Goal: Task Accomplishment & Management: Manage account settings

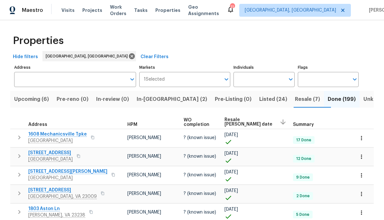
click at [295, 98] on span "Resale (7)" at bounding box center [307, 99] width 25 height 9
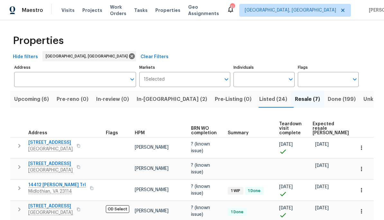
click at [39, 103] on span "Upcoming (6)" at bounding box center [31, 99] width 35 height 9
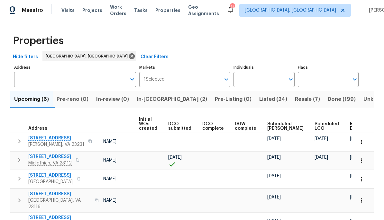
scroll to position [0, 46]
click at [350, 126] on span "Ready Date" at bounding box center [357, 126] width 14 height 9
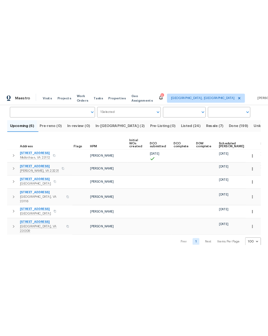
scroll to position [0, 0]
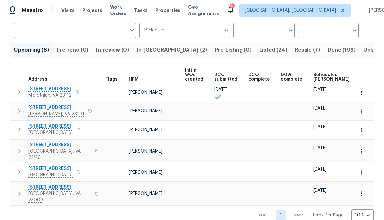
click at [40, 94] on span "Midlothian, VA 23112" at bounding box center [49, 95] width 43 height 6
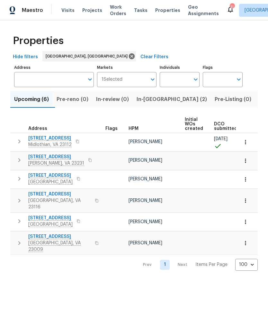
scroll to position [0, 0]
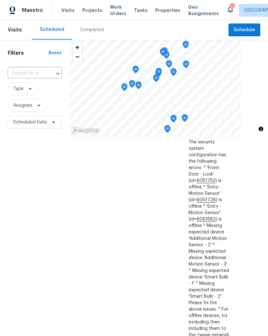
scroll to position [22, 63]
click at [0, 0] on icon at bounding box center [0, 0] width 0 height 0
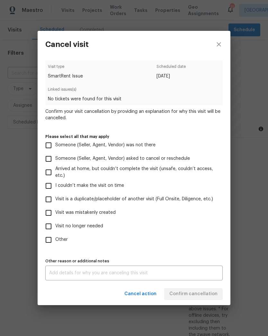
click at [49, 240] on input "Other" at bounding box center [49, 240] width 14 height 14
checkbox input "true"
click at [202, 269] on div "x Other reason or additional notes" at bounding box center [134, 273] width 178 height 15
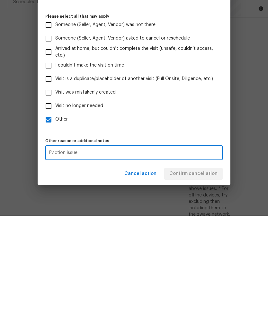
type textarea "Eviction issue"
click at [219, 132] on div "Visit type SmartRent Issue Scheduled date 8/23/2025 Linked issues(s) No tickets…" at bounding box center [134, 170] width 178 height 220
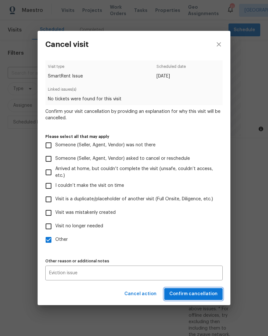
click at [218, 288] on button "Confirm cancellation" at bounding box center [193, 294] width 59 height 12
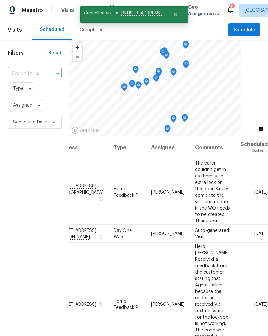
scroll to position [0, 63]
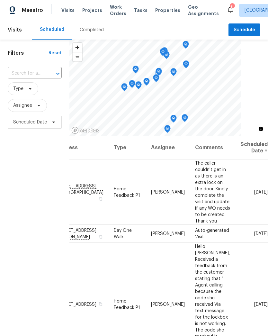
click at [0, 0] on icon at bounding box center [0, 0] width 0 height 0
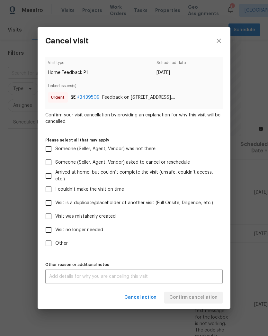
click at [50, 232] on input "Visit no longer needed" at bounding box center [49, 230] width 14 height 14
checkbox input "true"
click at [191, 275] on textarea at bounding box center [134, 276] width 170 height 5
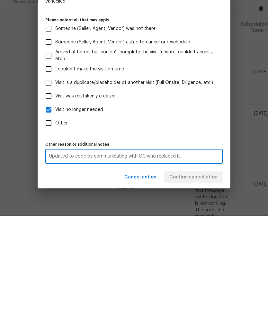
type textarea "Updated to code by communicating with GC who replaced it"
click at [217, 237] on label "Other" at bounding box center [130, 244] width 176 height 14
click at [55, 237] on input "Other" at bounding box center [49, 244] width 14 height 14
checkbox input "true"
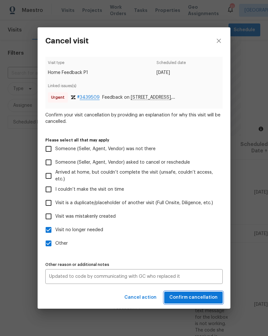
click at [206, 299] on span "Confirm cancellation" at bounding box center [193, 298] width 48 height 8
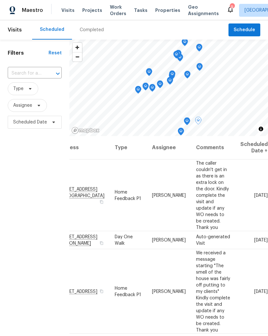
click at [0, 0] on span at bounding box center [0, 0] width 0 height 0
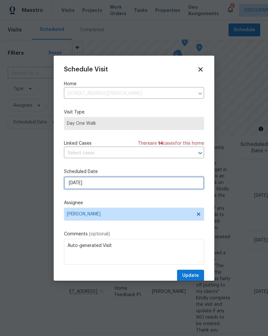
click at [96, 185] on input "8/25/2025" at bounding box center [134, 183] width 140 height 13
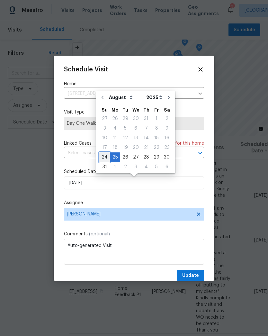
click at [108, 157] on div "24" at bounding box center [104, 157] width 11 height 9
type input "8/24/2025"
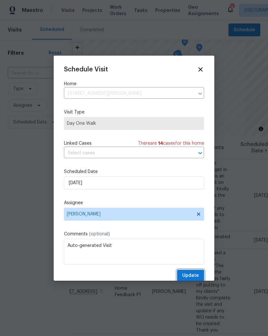
click at [201, 276] on button "Update" at bounding box center [190, 276] width 27 height 12
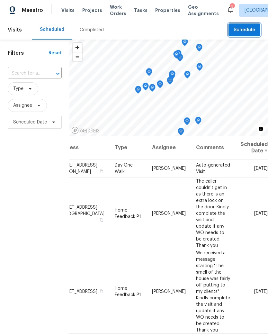
click at [254, 26] on span "Schedule" at bounding box center [245, 30] width 22 height 8
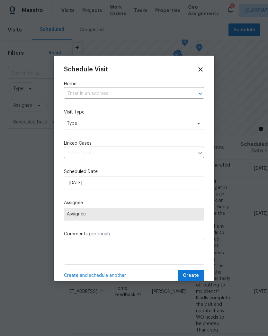
click at [192, 72] on div "Schedule Visit" at bounding box center [134, 69] width 140 height 7
click at [160, 99] on input "text" at bounding box center [125, 94] width 122 height 10
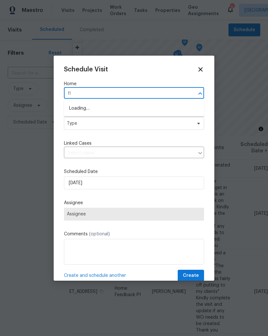
type input "f"
type input "forest"
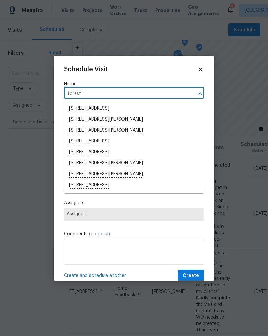
click at [75, 164] on li "[STREET_ADDRESS][PERSON_NAME]" at bounding box center [134, 163] width 140 height 11
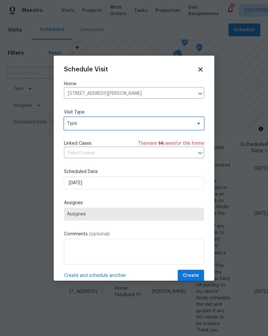
click at [199, 124] on icon at bounding box center [198, 124] width 3 height 2
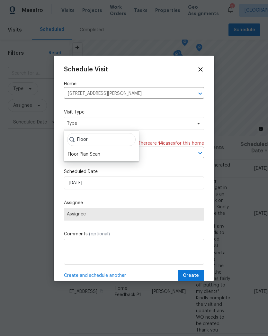
type input "Floor"
click at [76, 155] on div "Floor Plan Scan" at bounding box center [84, 154] width 32 height 6
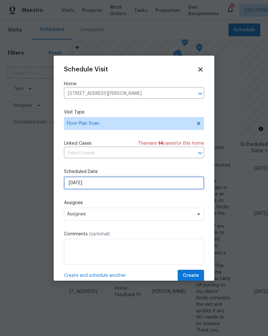
click at [72, 185] on input "8/24/2025" at bounding box center [134, 183] width 140 height 13
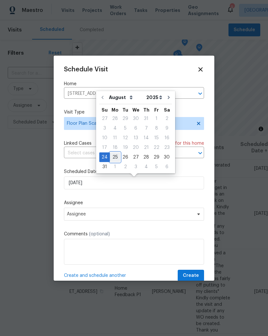
click at [113, 157] on div "25" at bounding box center [115, 157] width 10 height 9
type input "[DATE]"
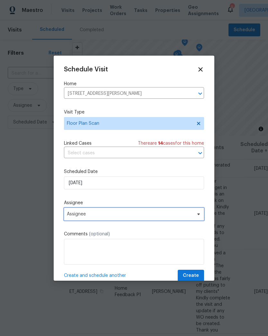
click at [200, 215] on icon at bounding box center [198, 214] width 3 height 2
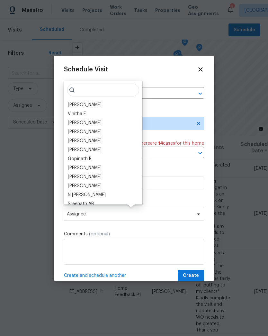
click at [76, 107] on div "[PERSON_NAME]" at bounding box center [85, 105] width 34 height 6
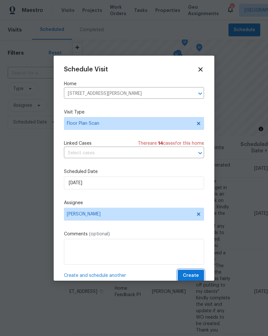
click at [197, 276] on span "Create" at bounding box center [191, 276] width 16 height 8
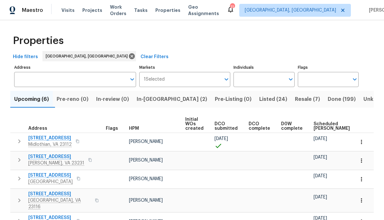
click at [166, 99] on span "In-[GEOGRAPHIC_DATA] (2)" at bounding box center [172, 99] width 70 height 9
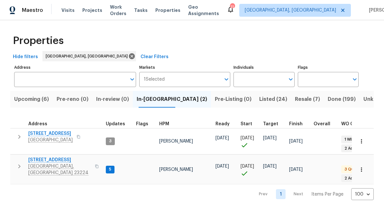
click at [44, 157] on span "801 Bedrock Ln" at bounding box center [59, 160] width 63 height 6
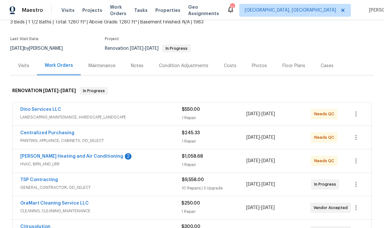
scroll to position [42, 0]
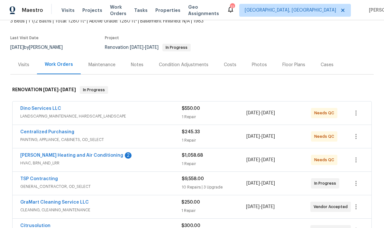
click at [37, 157] on link "Mayer Heating and Air Conditioning" at bounding box center [71, 155] width 103 height 5
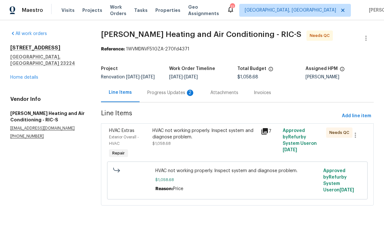
click at [261, 135] on icon at bounding box center [264, 131] width 6 height 6
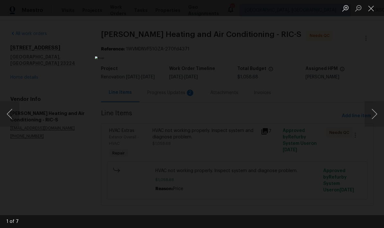
click at [370, 111] on button "Next image" at bounding box center [374, 114] width 19 height 26
click at [367, 112] on button "Next image" at bounding box center [374, 114] width 19 height 26
click at [367, 110] on button "Next image" at bounding box center [374, 114] width 19 height 26
click at [328, 135] on div "Lightbox" at bounding box center [192, 114] width 384 height 228
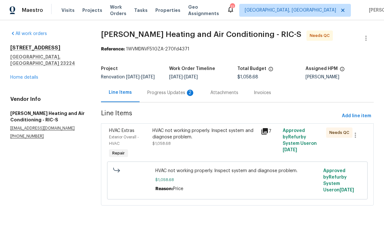
click at [174, 92] on div "Progress Updates 2" at bounding box center [171, 92] width 63 height 19
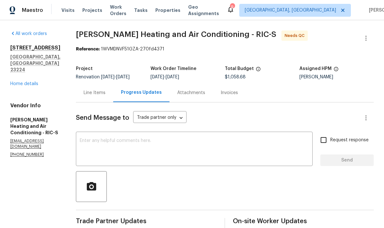
click at [19, 72] on div "801 Bedrock Ln Richmond, VA 23224 Home details" at bounding box center [35, 66] width 50 height 42
click at [23, 82] on link "Home details" at bounding box center [24, 84] width 28 height 5
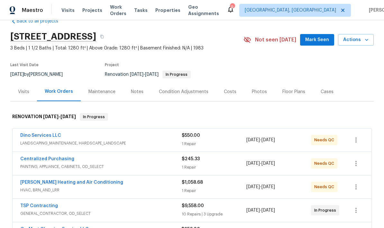
scroll to position [48, 0]
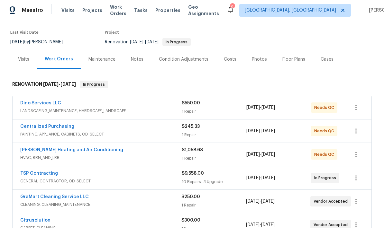
click at [30, 105] on link "Dino Services LLC" at bounding box center [40, 103] width 41 height 5
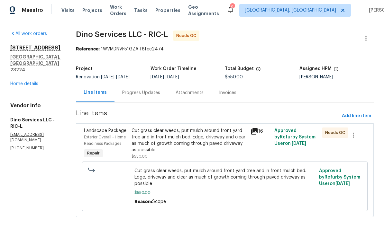
click at [216, 145] on div "Cut grass clear weeds, put mulch around front yard tree and in front mulch bed.…" at bounding box center [189, 141] width 115 height 26
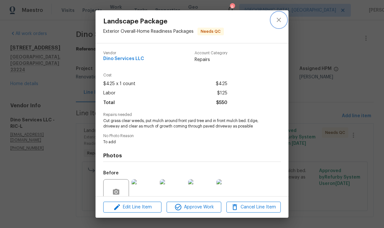
click at [279, 16] on icon "close" at bounding box center [279, 20] width 8 height 8
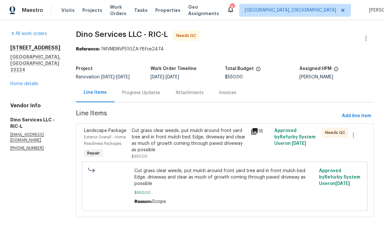
click at [256, 133] on icon at bounding box center [254, 131] width 6 height 6
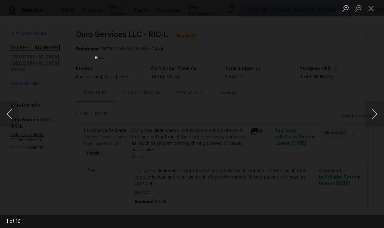
click at [369, 111] on button "Next image" at bounding box center [374, 114] width 19 height 26
click at [367, 110] on button "Next image" at bounding box center [374, 114] width 19 height 26
click at [367, 111] on button "Next image" at bounding box center [374, 114] width 19 height 26
click at [368, 110] on button "Next image" at bounding box center [374, 114] width 19 height 26
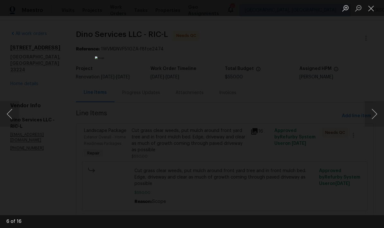
click at [367, 110] on button "Next image" at bounding box center [374, 114] width 19 height 26
click at [368, 110] on button "Next image" at bounding box center [374, 114] width 19 height 26
click at [367, 111] on button "Next image" at bounding box center [374, 114] width 19 height 26
click at [368, 110] on button "Next image" at bounding box center [374, 114] width 19 height 26
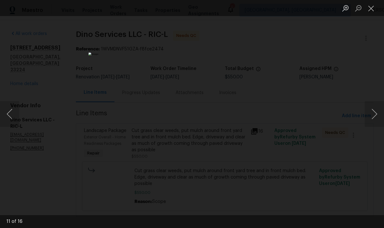
click at [367, 110] on button "Next image" at bounding box center [374, 114] width 19 height 26
click at [367, 111] on button "Next image" at bounding box center [374, 114] width 19 height 26
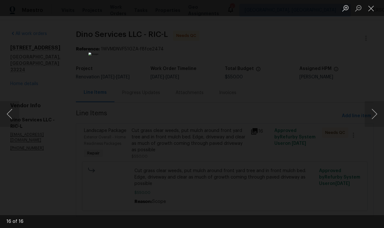
click at [367, 112] on button "Next image" at bounding box center [374, 114] width 19 height 26
click at [367, 113] on button "Next image" at bounding box center [374, 114] width 19 height 26
click at [369, 10] on button "Close lightbox" at bounding box center [371, 8] width 13 height 11
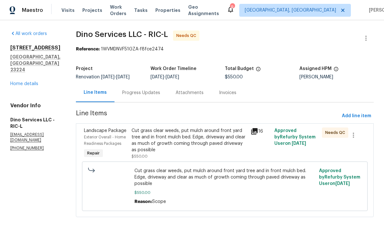
click at [21, 82] on link "Home details" at bounding box center [24, 84] width 28 height 5
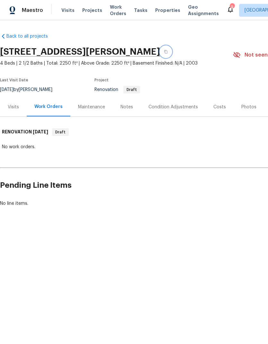
click at [172, 51] on button "button" at bounding box center [166, 52] width 12 height 12
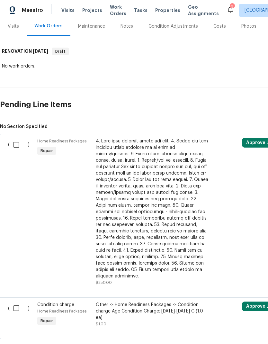
scroll to position [80, 0]
click at [16, 147] on input "checkbox" at bounding box center [19, 145] width 18 height 14
checkbox input "true"
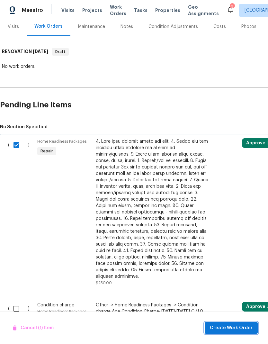
click at [243, 326] on span "Create Work Order" at bounding box center [231, 328] width 43 height 8
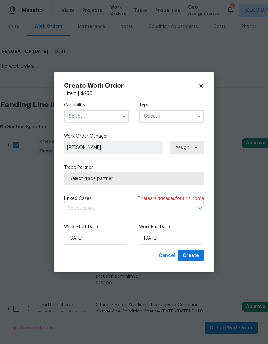
click at [121, 117] on button "button" at bounding box center [124, 117] width 8 height 8
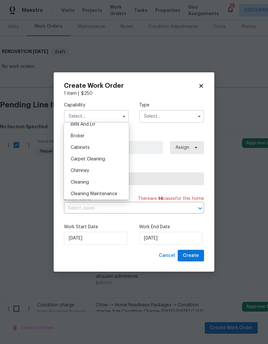
scroll to position [43, 0]
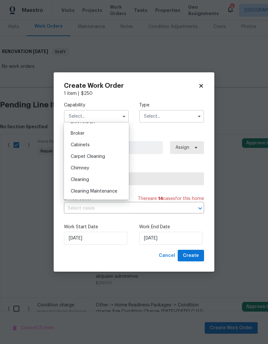
click at [114, 180] on div "Cleaning" at bounding box center [97, 180] width 62 height 12
type input "Cleaning"
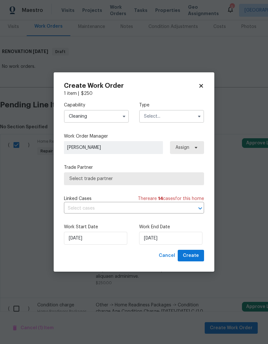
click at [183, 113] on input "text" at bounding box center [171, 116] width 65 height 13
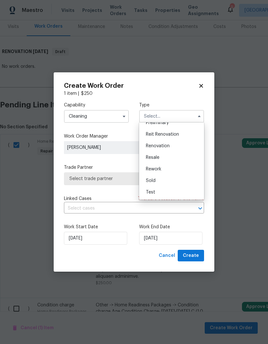
scroll to position [146, 0]
click at [184, 146] on div "Renovation" at bounding box center [172, 146] width 62 height 12
type input "Renovation"
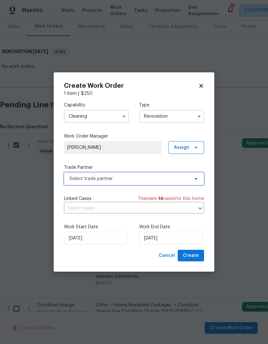
click at [183, 179] on span "Select trade partner" at bounding box center [129, 179] width 120 height 6
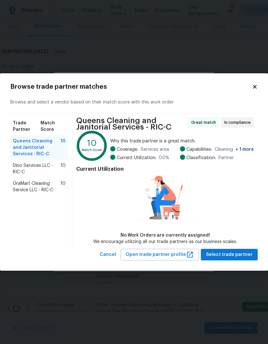
click at [22, 171] on span "Dino Services LLC - RIC-C" at bounding box center [37, 168] width 48 height 13
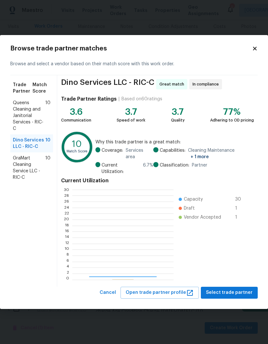
scroll to position [90, 101]
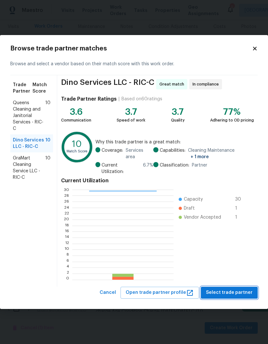
click at [236, 289] on span "Select trade partner" at bounding box center [229, 293] width 47 height 8
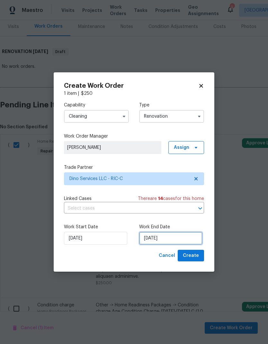
click at [161, 241] on input "8/25/2025" at bounding box center [170, 238] width 63 height 13
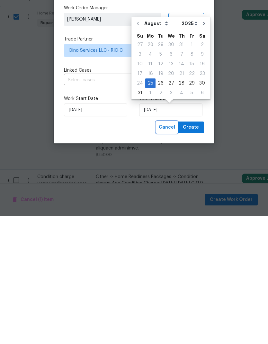
click at [171, 252] on span "Cancel" at bounding box center [167, 256] width 16 height 8
checkbox input "false"
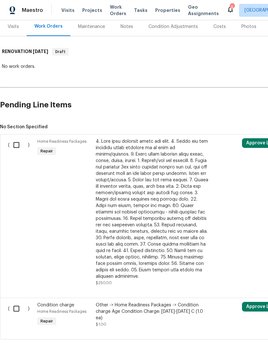
click at [133, 28] on div "Notes" at bounding box center [127, 26] width 28 height 19
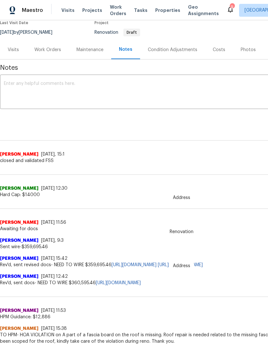
scroll to position [57, 0]
click at [56, 51] on div "Work Orders" at bounding box center [47, 50] width 27 height 6
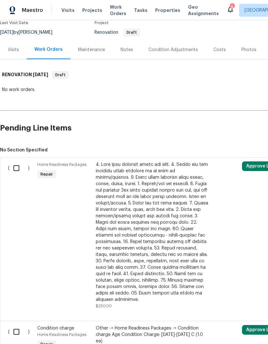
click at [16, 169] on input "checkbox" at bounding box center [19, 168] width 18 height 14
checkbox input "true"
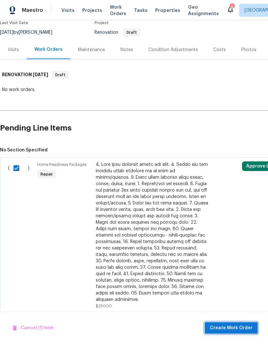
click at [247, 325] on span "Create Work Order" at bounding box center [231, 328] width 43 height 8
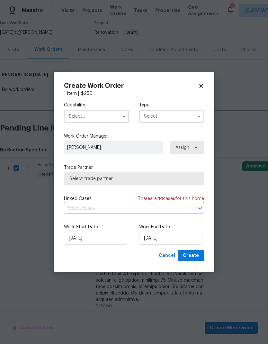
click at [118, 119] on input "text" at bounding box center [96, 116] width 65 height 13
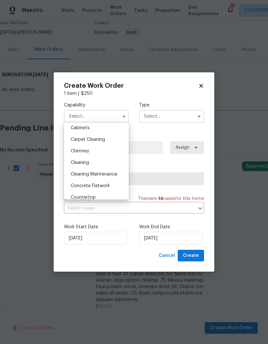
scroll to position [60, 0]
click at [110, 160] on div "Cleaning" at bounding box center [97, 163] width 62 height 12
type input "Cleaning"
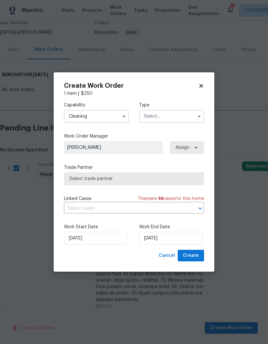
click at [192, 118] on input "text" at bounding box center [171, 116] width 65 height 13
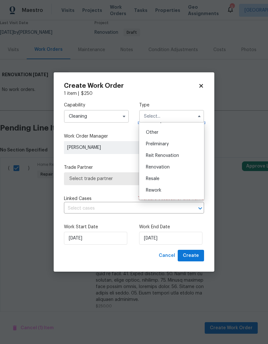
scroll to position [128, 0]
click at [178, 163] on div "Renovation" at bounding box center [172, 165] width 62 height 12
type input "Renovation"
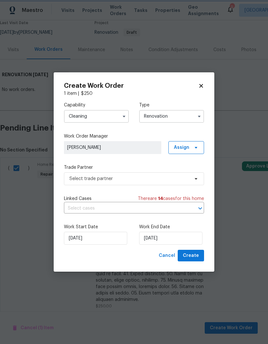
scroll to position [0, 0]
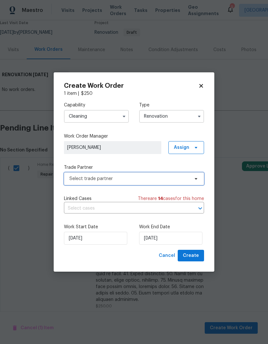
click at [180, 179] on span "Select trade partner" at bounding box center [129, 179] width 120 height 6
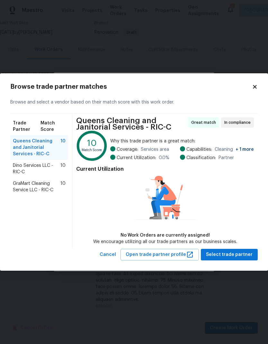
click at [24, 170] on span "Dino Services LLC - RIC-C" at bounding box center [37, 168] width 48 height 13
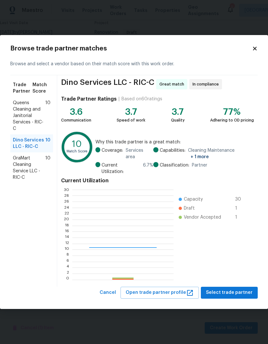
scroll to position [90, 101]
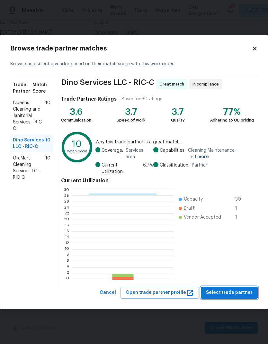
click at [226, 298] on button "Select trade partner" at bounding box center [229, 293] width 57 height 12
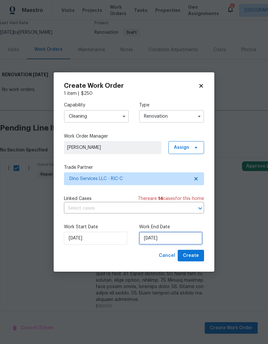
click at [176, 236] on input "8/25/2025" at bounding box center [170, 238] width 63 height 13
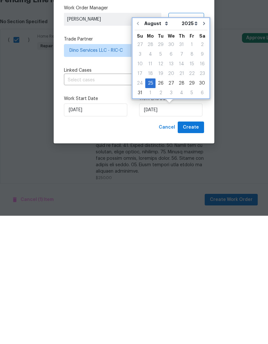
click at [201, 145] on button "Go to next month" at bounding box center [204, 151] width 10 height 13
type input "9/25/2025"
select select "8"
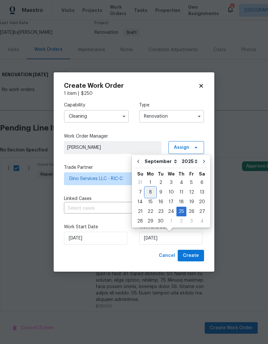
click at [151, 192] on div "8" at bounding box center [150, 192] width 10 height 9
type input "9/8/2025"
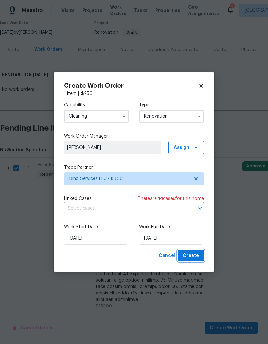
click at [197, 258] on span "Create" at bounding box center [191, 256] width 16 height 8
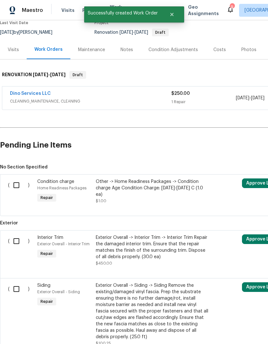
click at [19, 184] on input "checkbox" at bounding box center [19, 185] width 18 height 14
checkbox input "true"
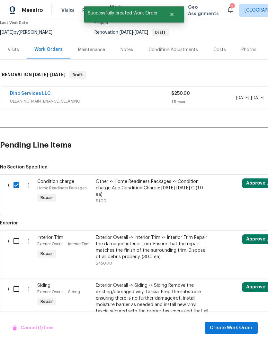
click at [44, 328] on span "Cancel (1) Item" at bounding box center [33, 328] width 41 height 8
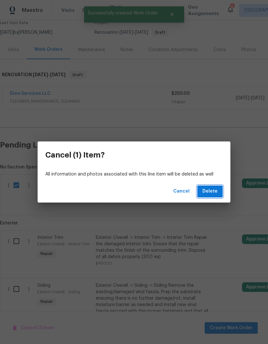
click at [215, 194] on span "Delete" at bounding box center [210, 192] width 15 height 8
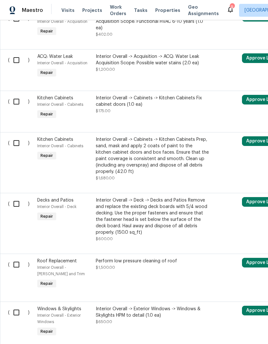
scroll to position [449, 0]
click at [12, 148] on input "checkbox" at bounding box center [19, 144] width 18 height 14
checkbox input "true"
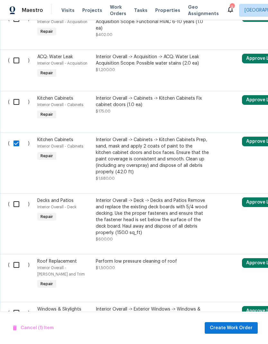
click at [17, 103] on input "checkbox" at bounding box center [19, 102] width 18 height 14
checkbox input "true"
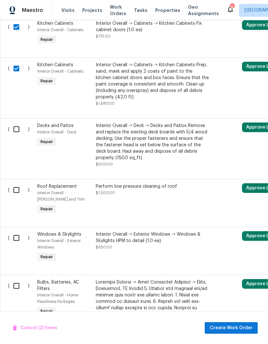
scroll to position [524, 0]
click at [18, 130] on input "checkbox" at bounding box center [19, 130] width 18 height 14
checkbox input "true"
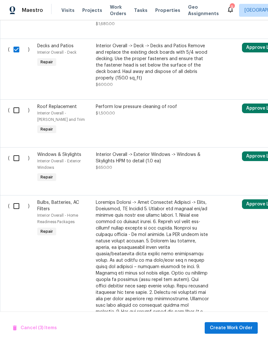
scroll to position [608, 0]
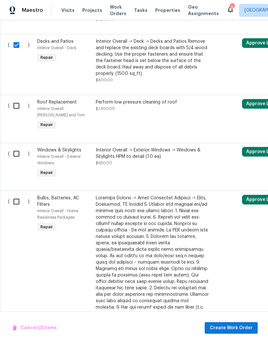
click at [17, 156] on input "checkbox" at bounding box center [19, 154] width 18 height 14
checkbox input "true"
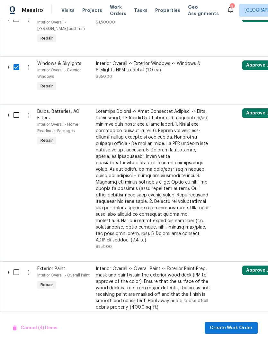
scroll to position [695, 0]
click at [15, 118] on input "checkbox" at bounding box center [19, 115] width 18 height 14
checkbox input "true"
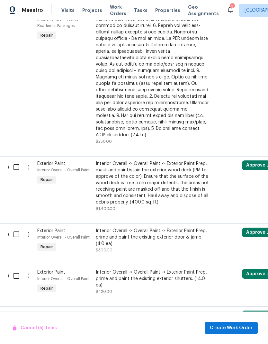
scroll to position [800, 0]
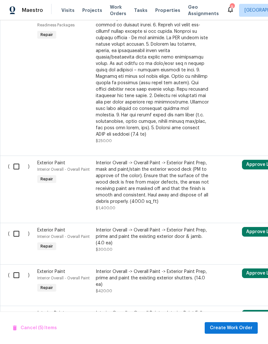
click at [21, 165] on input "checkbox" at bounding box center [19, 167] width 18 height 14
checkbox input "true"
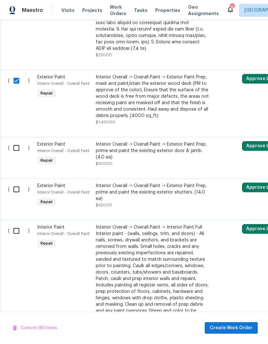
scroll to position [887, 0]
click at [19, 143] on input "checkbox" at bounding box center [19, 148] width 18 height 14
click at [18, 143] on input "checkbox" at bounding box center [19, 148] width 18 height 14
checkbox input "false"
click at [14, 192] on input "checkbox" at bounding box center [19, 189] width 18 height 14
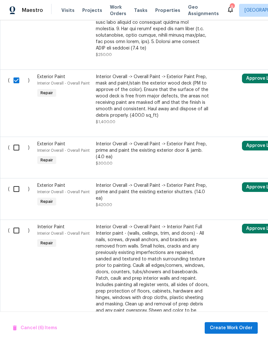
checkbox input "true"
click at [15, 145] on input "checkbox" at bounding box center [19, 148] width 18 height 14
checkbox input "true"
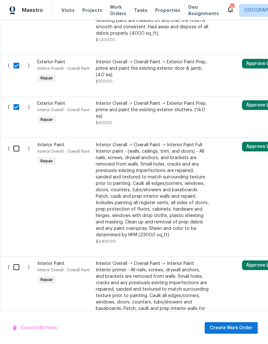
scroll to position [969, 0]
click at [17, 146] on input "checkbox" at bounding box center [19, 149] width 18 height 14
checkbox input "true"
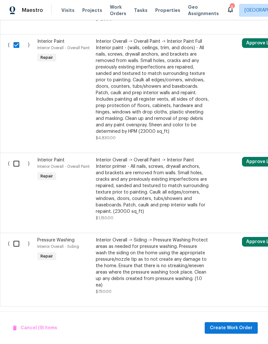
scroll to position [1072, 0]
click at [18, 161] on input "checkbox" at bounding box center [19, 164] width 18 height 14
checkbox input "true"
click at [242, 327] on span "Create Work Order" at bounding box center [231, 328] width 43 height 8
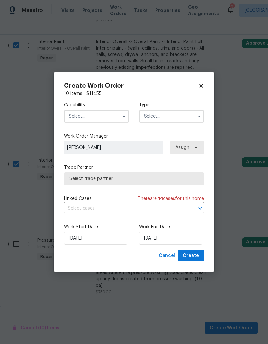
click at [121, 116] on button "button" at bounding box center [124, 117] width 8 height 8
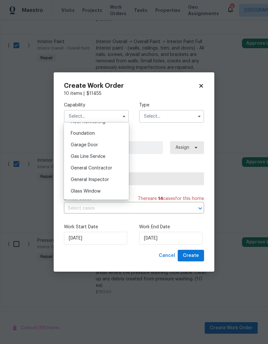
scroll to position [272, 0]
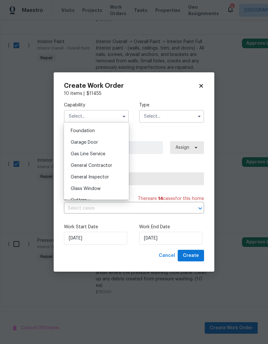
click at [117, 165] on div "General Contractor" at bounding box center [97, 166] width 62 height 12
type input "General Contractor"
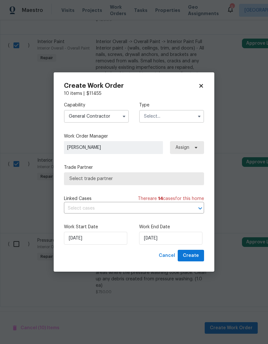
click at [191, 117] on input "text" at bounding box center [171, 116] width 65 height 13
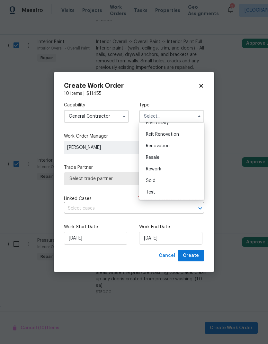
scroll to position [146, 0]
click at [182, 147] on div "Renovation" at bounding box center [172, 146] width 62 height 12
type input "Renovation"
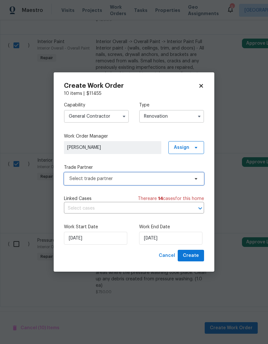
click at [172, 184] on span "Select trade partner" at bounding box center [134, 178] width 140 height 13
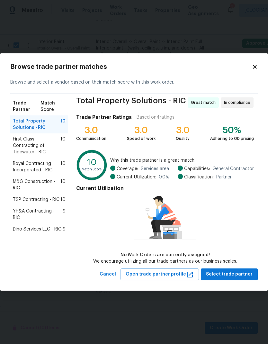
click at [16, 197] on span "TSP Contracting - RIC" at bounding box center [36, 200] width 47 height 6
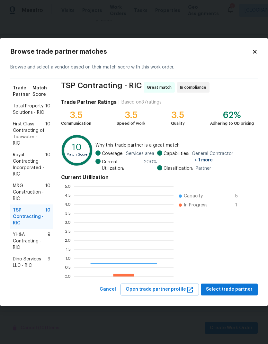
scroll to position [90, 100]
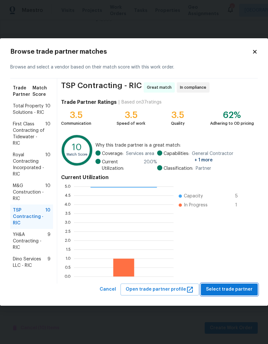
click at [238, 291] on span "Select trade partner" at bounding box center [229, 290] width 47 height 8
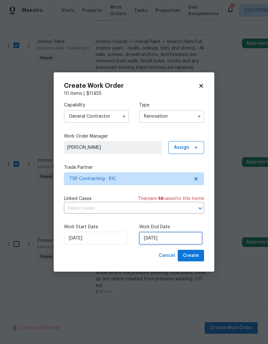
click at [165, 236] on input "8/25/2025" at bounding box center [170, 238] width 63 height 13
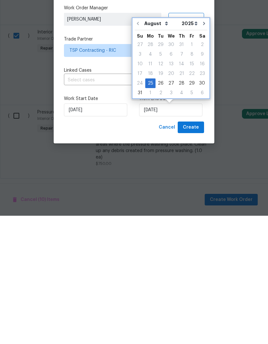
click at [204, 145] on button "Go to next month" at bounding box center [204, 151] width 10 height 13
type input "9/25/2025"
select select "8"
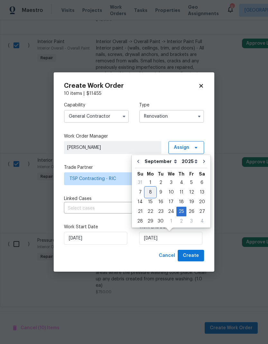
click at [151, 191] on div "8" at bounding box center [150, 192] width 10 height 9
type input "9/8/2025"
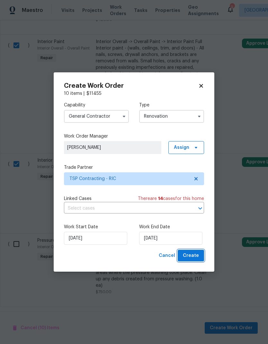
click at [194, 258] on span "Create" at bounding box center [191, 256] width 16 height 8
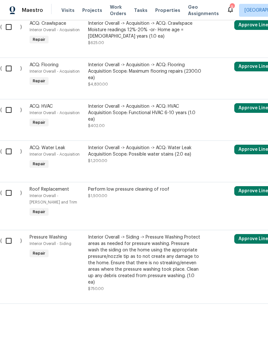
scroll to position [381, 8]
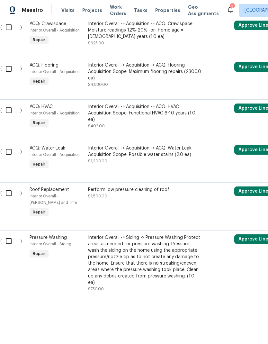
click at [10, 244] on input "checkbox" at bounding box center [11, 241] width 18 height 14
checkbox input "true"
click at [233, 328] on span "Create Work Order" at bounding box center [231, 328] width 43 height 8
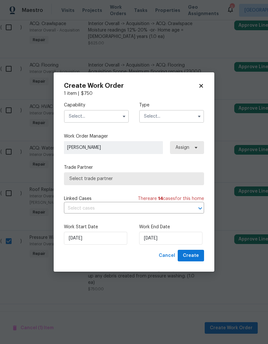
click at [119, 116] on input "text" at bounding box center [96, 116] width 65 height 13
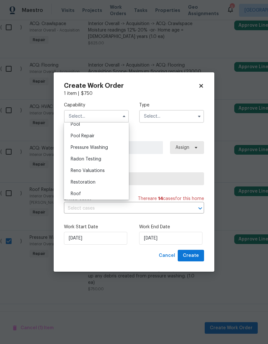
scroll to position [592, 0]
click at [113, 149] on div "Pressure Washing" at bounding box center [97, 148] width 62 height 12
type input "Pressure Washing"
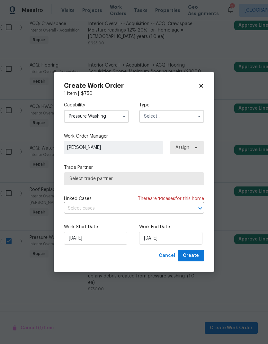
click at [189, 115] on input "text" at bounding box center [171, 116] width 65 height 13
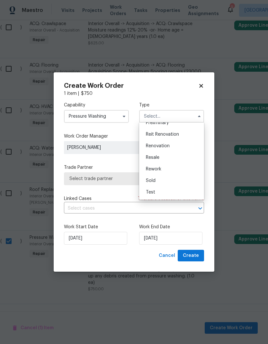
scroll to position [146, 0]
click at [179, 148] on div "Renovation" at bounding box center [172, 146] width 62 height 12
type input "Renovation"
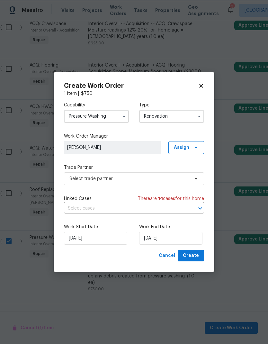
scroll to position [0, 0]
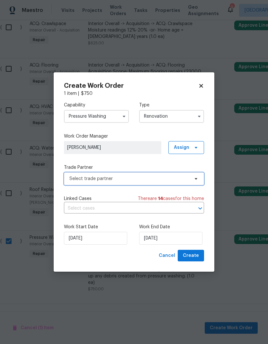
click at [165, 177] on span "Select trade partner" at bounding box center [129, 179] width 120 height 6
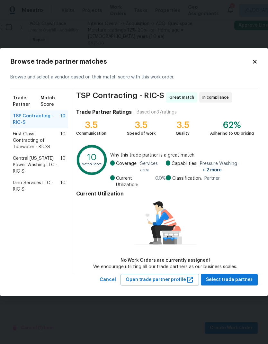
click at [18, 159] on span "Central Virginia Power Washing LLC - RIC-S" at bounding box center [37, 164] width 48 height 19
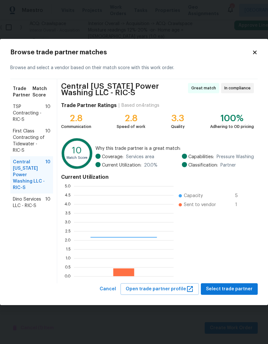
scroll to position [90, 100]
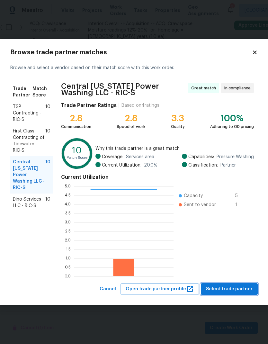
click at [237, 288] on span "Select trade partner" at bounding box center [229, 289] width 47 height 8
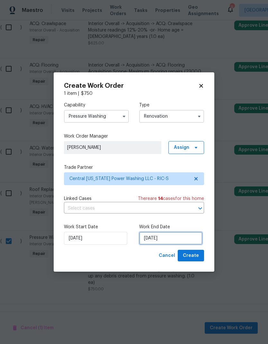
click at [167, 242] on input "8/25/2025" at bounding box center [170, 238] width 63 height 13
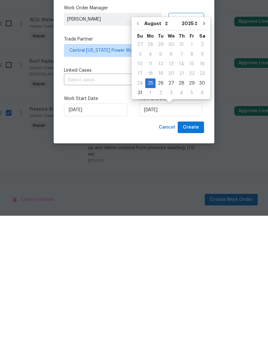
click at [204, 145] on button "Go to next month" at bounding box center [204, 151] width 10 height 13
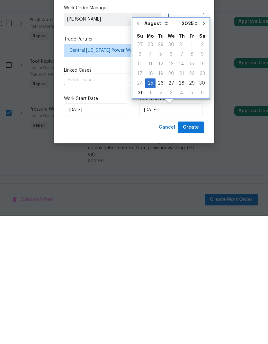
type input "9/25/2025"
select select "8"
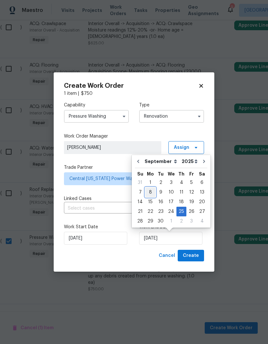
click at [151, 190] on div "8" at bounding box center [150, 192] width 10 height 9
type input "9/8/2025"
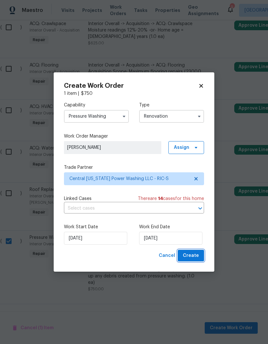
click at [195, 256] on span "Create" at bounding box center [191, 256] width 16 height 8
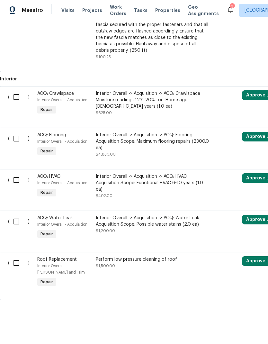
scroll to position [337, 0]
click at [19, 140] on input "checkbox" at bounding box center [19, 139] width 18 height 14
checkbox input "true"
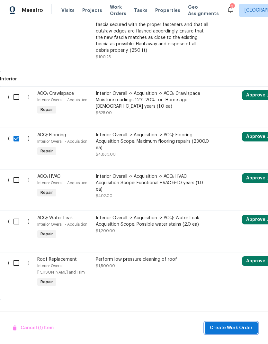
click at [226, 327] on span "Create Work Order" at bounding box center [231, 328] width 43 height 8
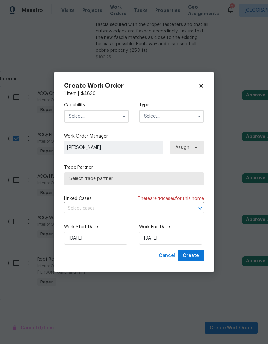
click at [121, 117] on button "button" at bounding box center [124, 117] width 8 height 8
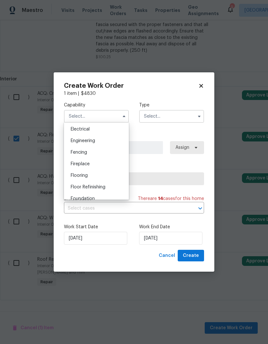
scroll to position [205, 0]
click at [115, 174] on div "Flooring" at bounding box center [97, 175] width 62 height 12
type input "Flooring"
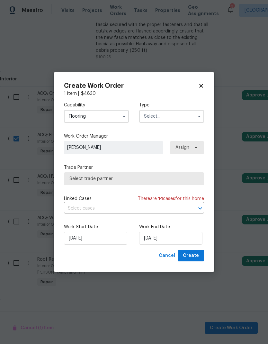
click at [192, 120] on input "text" at bounding box center [171, 116] width 65 height 13
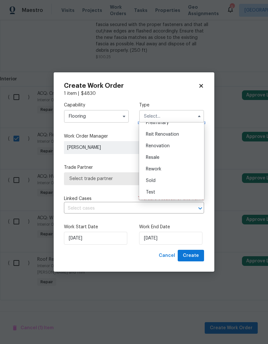
scroll to position [146, 0]
click at [186, 145] on div "Renovation" at bounding box center [172, 146] width 62 height 12
type input "Renovation"
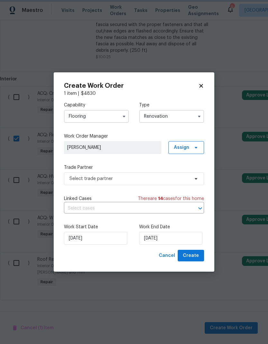
scroll to position [0, 0]
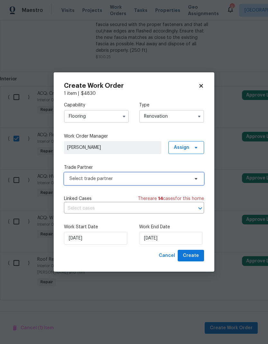
click at [177, 179] on span "Select trade partner" at bounding box center [129, 179] width 120 height 6
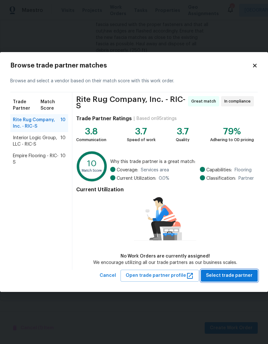
click at [250, 279] on span "Select trade partner" at bounding box center [229, 276] width 47 height 8
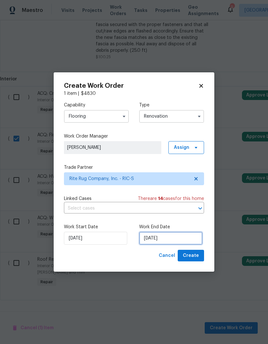
click at [175, 240] on input "8/25/2025" at bounding box center [170, 238] width 63 height 13
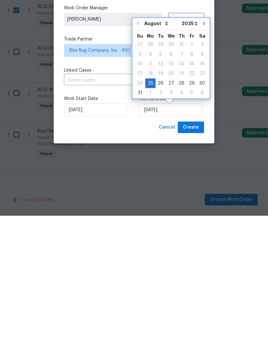
click at [200, 145] on button "Go to next month" at bounding box center [204, 151] width 10 height 13
type input "9/25/2025"
select select "8"
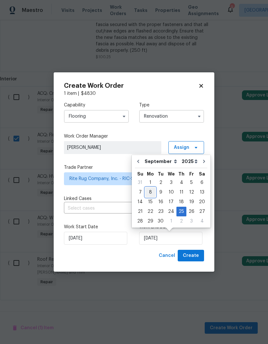
click at [153, 190] on div "8" at bounding box center [150, 192] width 10 height 9
type input "9/8/2025"
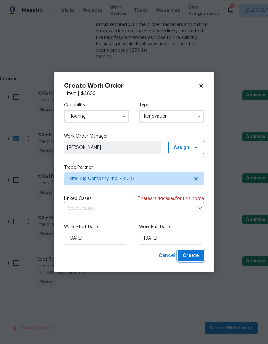
click at [194, 256] on span "Create" at bounding box center [191, 256] width 16 height 8
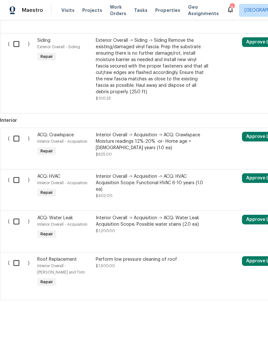
scroll to position [319, 0]
click at [19, 264] on input "checkbox" at bounding box center [19, 263] width 18 height 14
checkbox input "true"
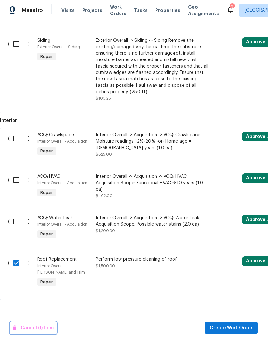
click at [30, 326] on span "Cancel (1) Item" at bounding box center [33, 328] width 41 height 8
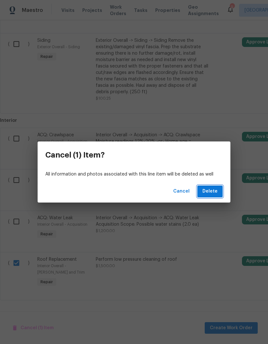
click at [221, 189] on button "Delete" at bounding box center [209, 192] width 25 height 12
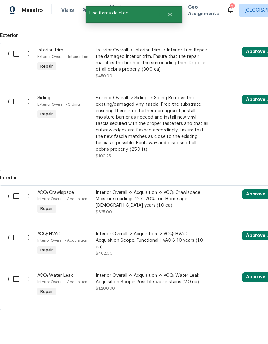
scroll to position [260, 0]
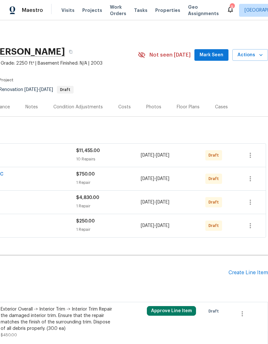
scroll to position [0, 95]
click at [252, 271] on div "Create Line Item" at bounding box center [249, 273] width 40 height 6
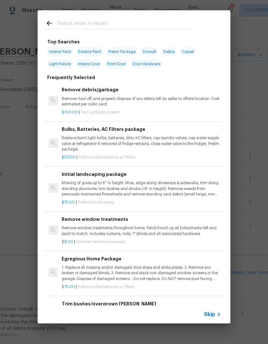
click at [69, 25] on input "text" at bounding box center [126, 24] width 136 height 10
type input "Land"
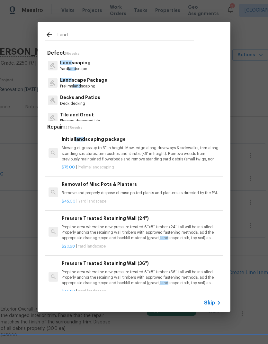
click at [67, 156] on p "Mowing of grass up to 6" in height. Mow, edge along driveways & sidewalks, trim…" at bounding box center [142, 153] width 160 height 16
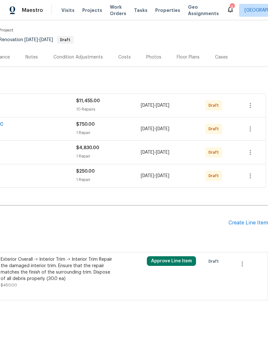
scroll to position [50, 95]
click at [245, 226] on div "Create Line Item" at bounding box center [249, 223] width 40 height 6
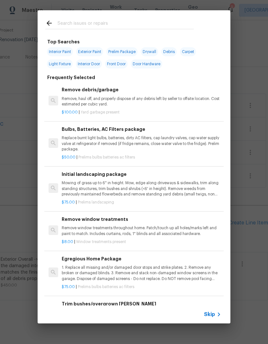
click at [70, 194] on p "Mowing of grass up to 6" in height. Mow, edge along driveways & sidewalks, trim…" at bounding box center [142, 188] width 160 height 16
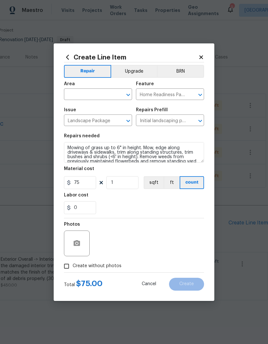
click at [70, 194] on h5 "Labor cost" at bounding box center [76, 195] width 24 height 5
click at [81, 182] on input "75" at bounding box center [80, 182] width 32 height 13
type input "450"
click at [72, 96] on input "text" at bounding box center [89, 95] width 50 height 10
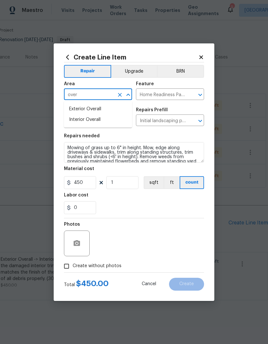
click at [69, 109] on li "Exterior Overall" at bounding box center [98, 109] width 68 height 11
type input "Exterior Overall"
click at [82, 184] on input "450" at bounding box center [80, 182] width 32 height 13
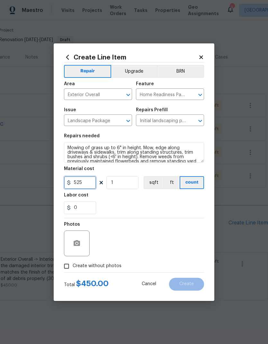
type input "525"
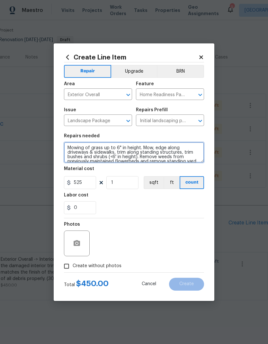
click at [78, 156] on textarea "Mowing of grass up to 6" in height. Mow, edge along driveways & sidewalks, trim…" at bounding box center [134, 152] width 140 height 21
click at [78, 152] on textarea "Mowing of grass up to 6" in height. Mow, edge along driveways & sidewalks, trim…" at bounding box center [134, 152] width 140 height 21
click at [71, 151] on textarea "Mowing of grass up to 6" in height. Mow, edge along driveways & sidewalks, trim…" at bounding box center [134, 152] width 140 height 21
click at [70, 151] on textarea "Mowing of grass up to 6" in height. Mow, edge along driveways & sidewalks, trim…" at bounding box center [134, 152] width 140 height 21
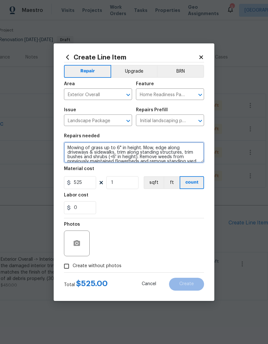
click at [74, 153] on textarea "Mowing of grass up to 6" in height. Mow, edge along driveways & sidewalks, trim…" at bounding box center [134, 152] width 140 height 21
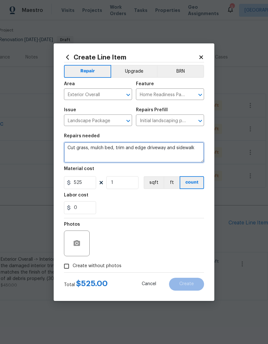
type textarea "Cut grass, mulch bed, trim and edge driveway and sidewalk"
click at [184, 202] on div "0" at bounding box center [134, 207] width 140 height 13
click at [67, 265] on input "Create without photos" at bounding box center [66, 266] width 12 height 12
checkbox input "true"
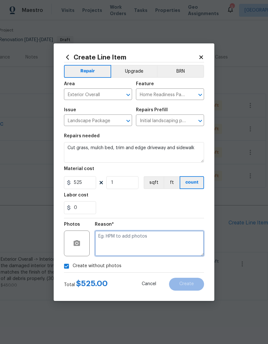
click at [190, 242] on textarea at bounding box center [149, 244] width 109 height 26
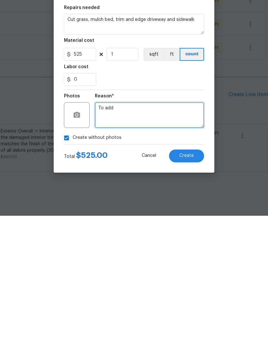
type textarea "To add"
click at [193, 278] on button "Create" at bounding box center [186, 284] width 35 height 13
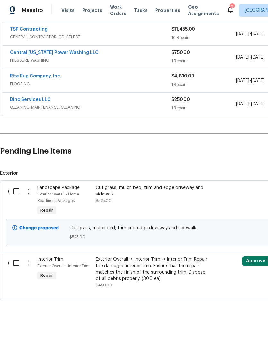
scroll to position [122, 0]
click at [20, 194] on input "checkbox" at bounding box center [19, 192] width 18 height 14
checkbox input "true"
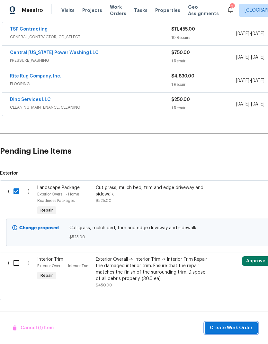
click at [236, 325] on span "Create Work Order" at bounding box center [231, 328] width 43 height 8
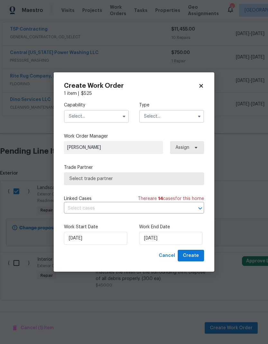
click at [72, 118] on input "text" at bounding box center [96, 116] width 65 height 13
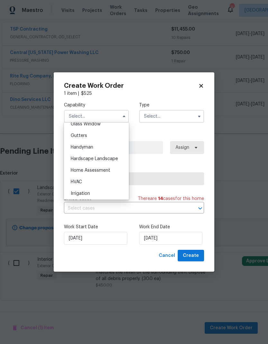
scroll to position [335, 0]
click at [119, 159] on div "Hardscape Landscape" at bounding box center [97, 161] width 62 height 12
type input "Hardscape Landscape"
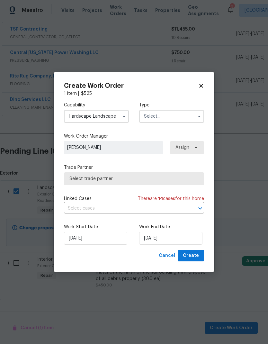
click at [197, 116] on button "button" at bounding box center [200, 117] width 8 height 8
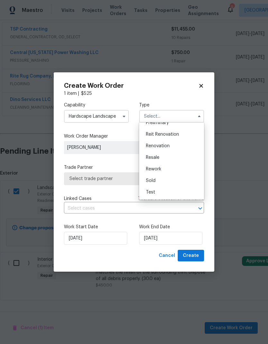
scroll to position [146, 0]
click at [186, 144] on div "Renovation" at bounding box center [172, 146] width 62 height 12
type input "Renovation"
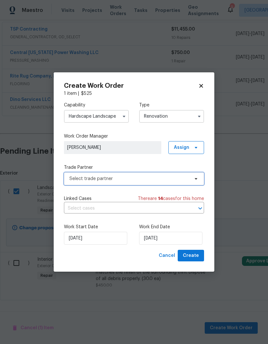
click at [178, 180] on span "Select trade partner" at bounding box center [129, 179] width 120 height 6
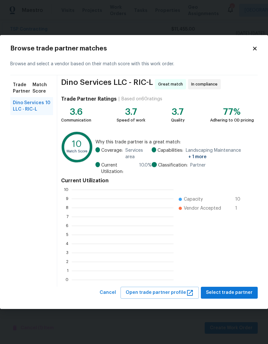
scroll to position [1, 1]
click at [233, 291] on span "Select trade partner" at bounding box center [229, 293] width 47 height 8
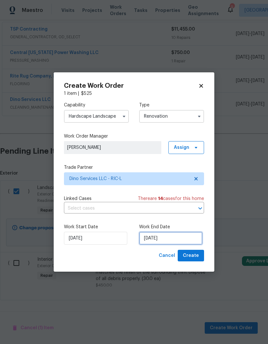
click at [171, 239] on input "8/25/2025" at bounding box center [170, 238] width 63 height 13
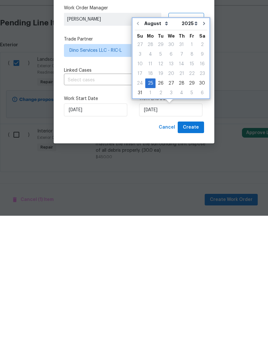
click at [203, 149] on icon "Go to next month" at bounding box center [204, 151] width 5 height 5
type input "9/25/2025"
select select "8"
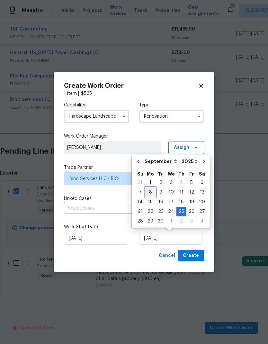
click at [151, 190] on div "8" at bounding box center [150, 192] width 10 height 9
type input "9/8/2025"
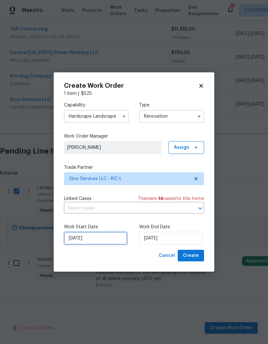
click at [110, 238] on input "8/25/2025" at bounding box center [95, 238] width 63 height 13
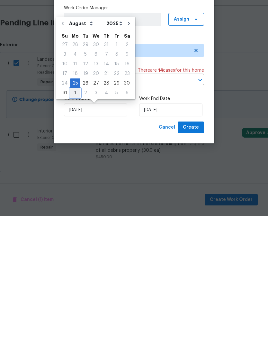
click at [78, 217] on div "1" at bounding box center [75, 221] width 10 height 9
type input "9/1/2025"
select select "8"
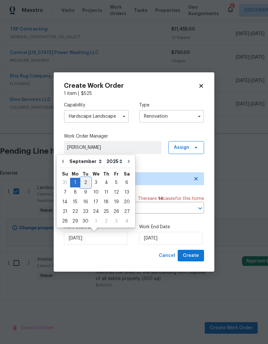
click at [87, 181] on div "2" at bounding box center [85, 182] width 10 height 9
type input "9/2/2025"
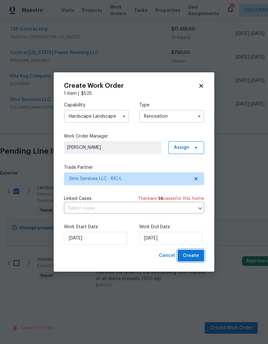
click at [198, 253] on span "Create" at bounding box center [191, 256] width 16 height 8
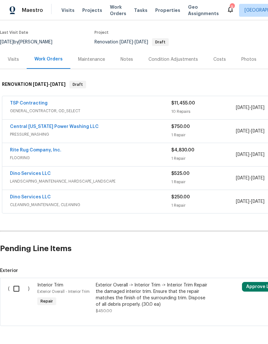
scroll to position [48, 0]
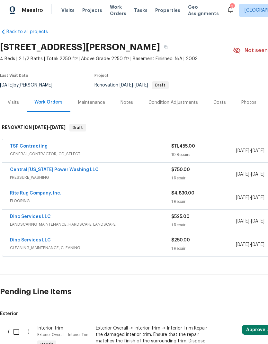
scroll to position [5, 0]
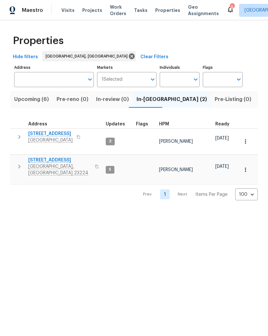
click at [42, 97] on span "Upcoming (6)" at bounding box center [31, 99] width 35 height 9
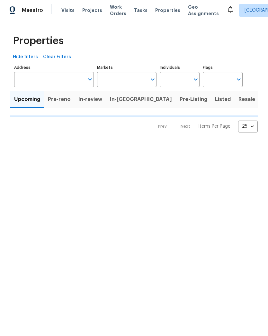
type input "100"
